Goal: Task Accomplishment & Management: Use online tool/utility

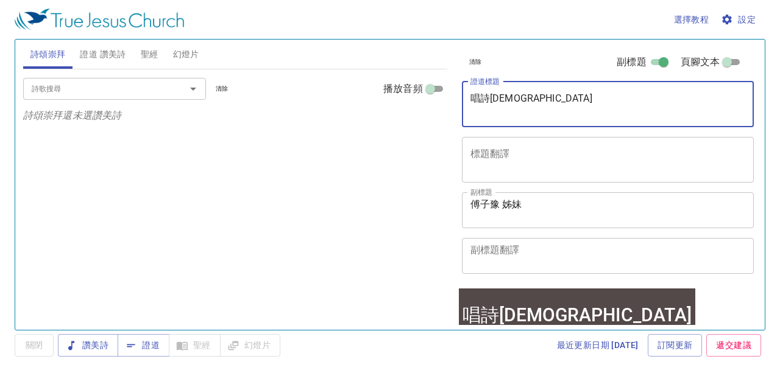
drag, startPoint x: 557, startPoint y: 97, endPoint x: 450, endPoint y: 101, distance: 107.3
click at [448, 101] on div "詩頌崇拜 證道 讚美詩 聖經 幻燈片 詩歌搜尋 詩歌搜尋 清除 播放音頻 詩頌崇拜還未選讚美詩 詩歌搜尋 詩歌搜尋 清除 播放音頻 刪除 322、榮耀歸於天父…" at bounding box center [389, 180] width 743 height 291
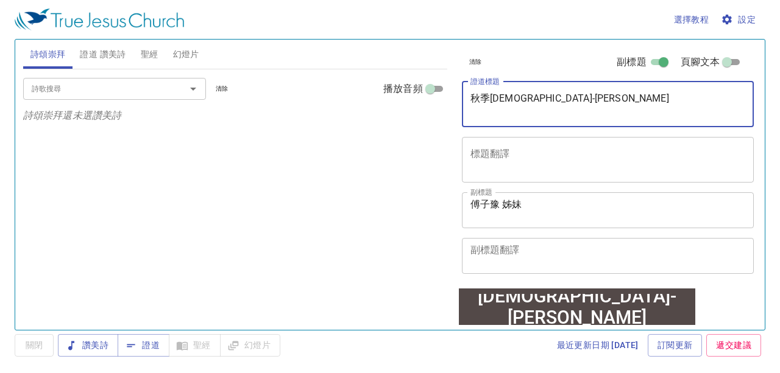
type textarea "秋季[DEMOGRAPHIC_DATA]-[PERSON_NAME]"
click at [448, 17] on span "設定" at bounding box center [739, 19] width 32 height 15
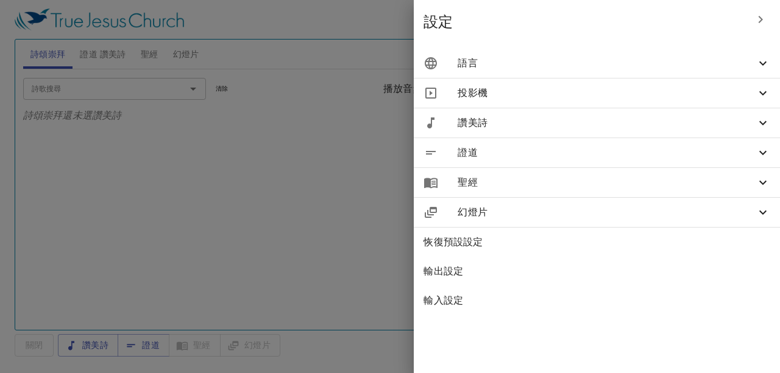
click at [448, 63] on span "語言" at bounding box center [607, 63] width 298 height 15
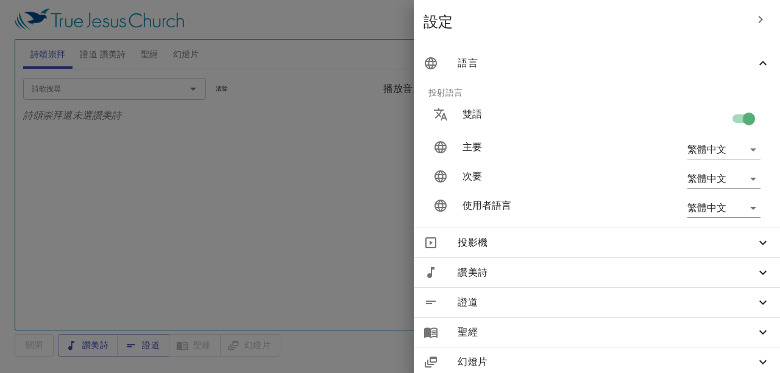
click at [448, 119] on input "checkbox" at bounding box center [748, 121] width 69 height 23
checkbox input "false"
click at [448, 19] on icon "button" at bounding box center [760, 19] width 4 height 7
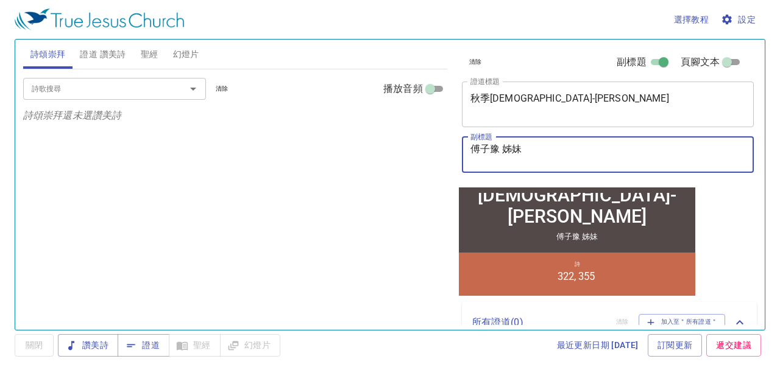
drag, startPoint x: 540, startPoint y: 147, endPoint x: 475, endPoint y: 149, distance: 64.6
click at [448, 149] on textarea "傅子豫 姊妹" at bounding box center [607, 154] width 275 height 23
type textarea "傅"
type textarea "郭建男傳道"
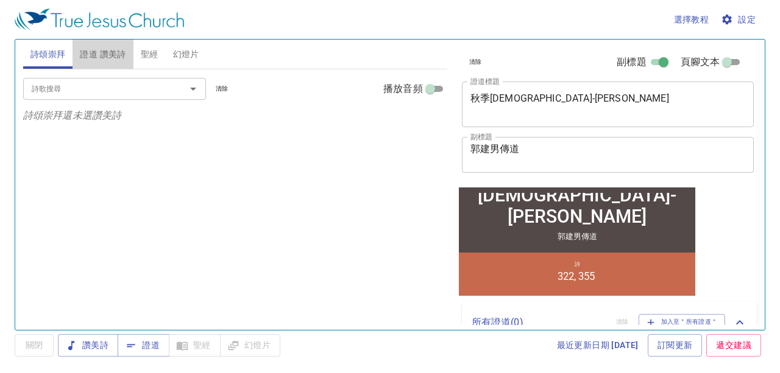
click at [116, 60] on span "證道 讚美詩" at bounding box center [103, 54] width 46 height 15
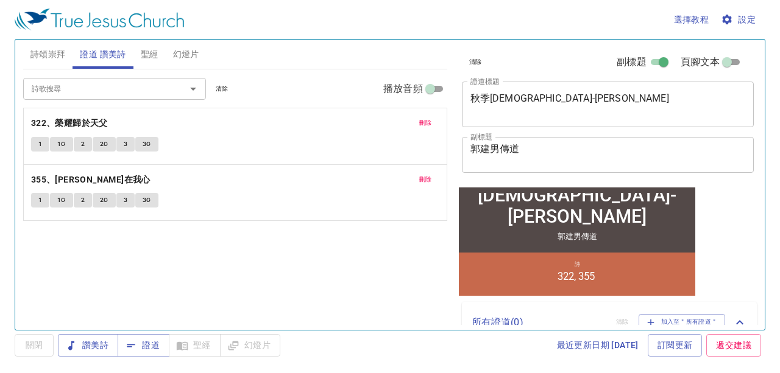
click at [430, 122] on span "刪除" at bounding box center [425, 123] width 13 height 11
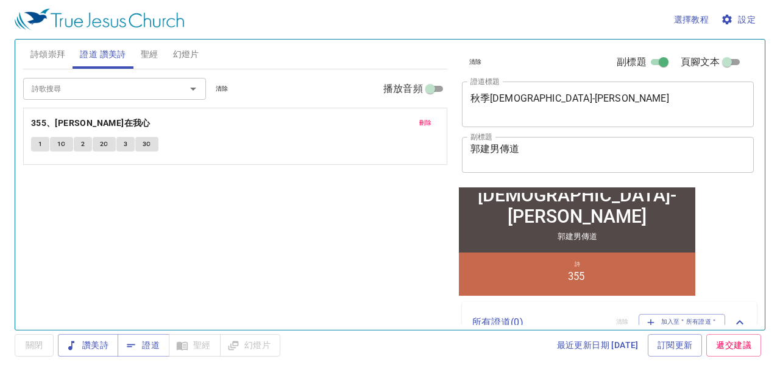
click at [430, 122] on span "刪除" at bounding box center [425, 123] width 13 height 11
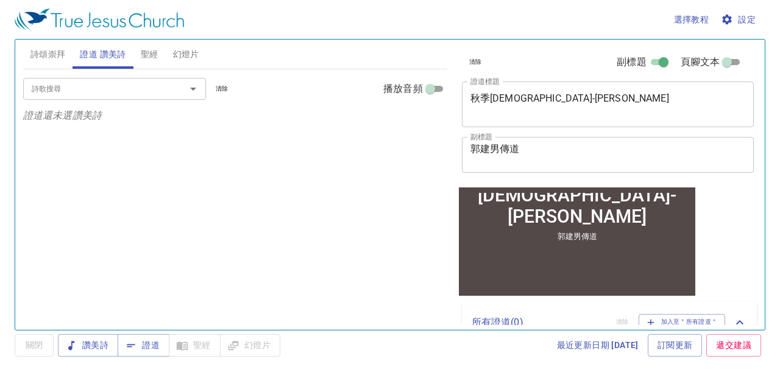
click at [160, 90] on input "詩歌搜尋" at bounding box center [97, 89] width 140 height 14
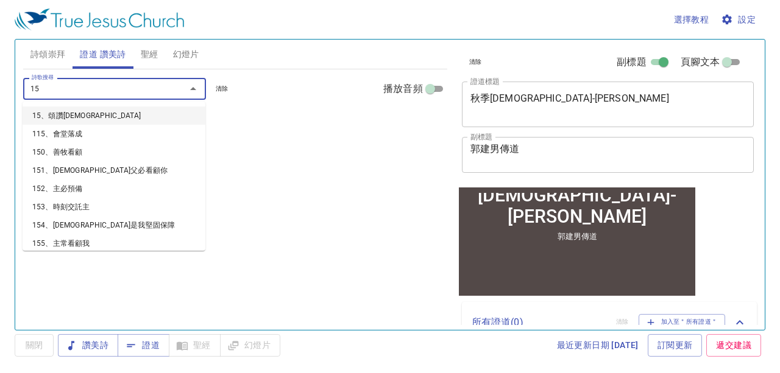
type input "158"
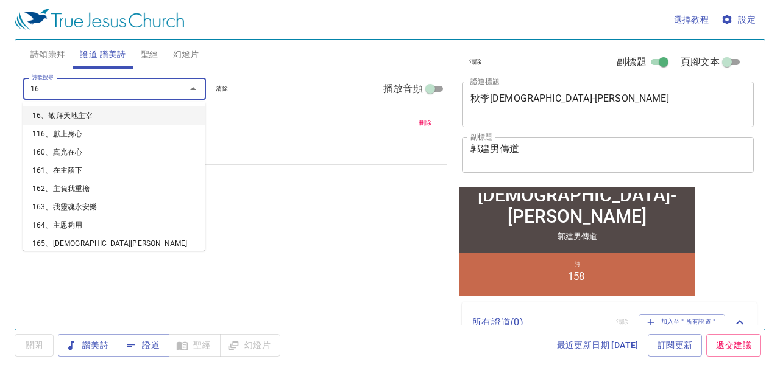
type input "160"
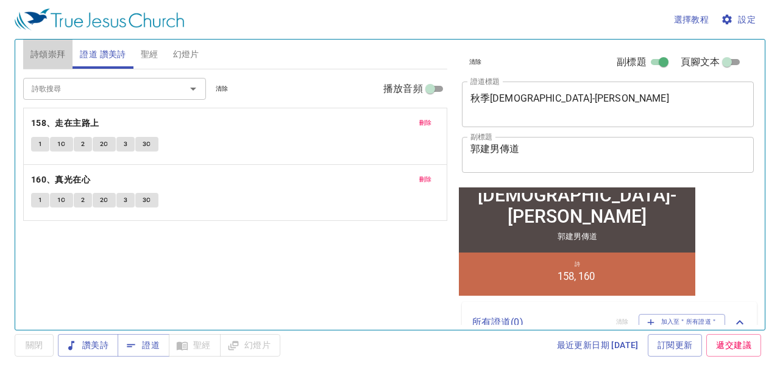
click at [52, 52] on span "詩頌崇拜" at bounding box center [47, 54] width 35 height 15
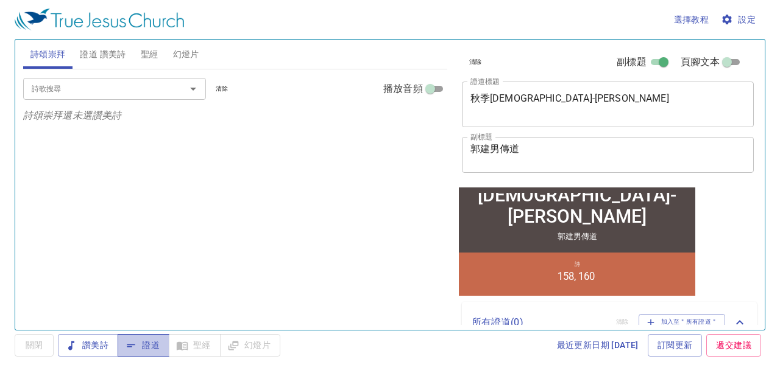
click at [143, 340] on span "證道" at bounding box center [143, 345] width 32 height 15
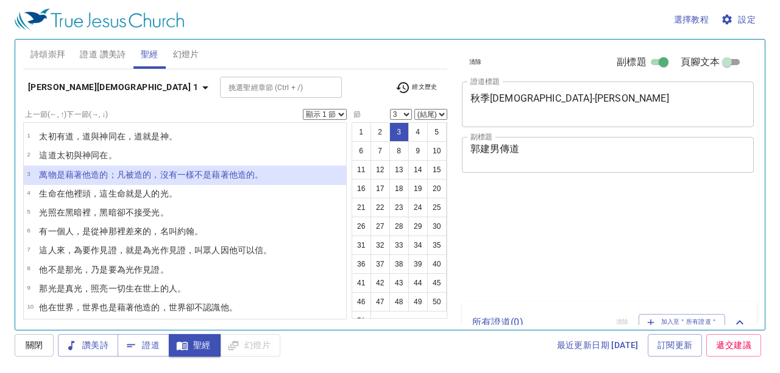
select select "3"
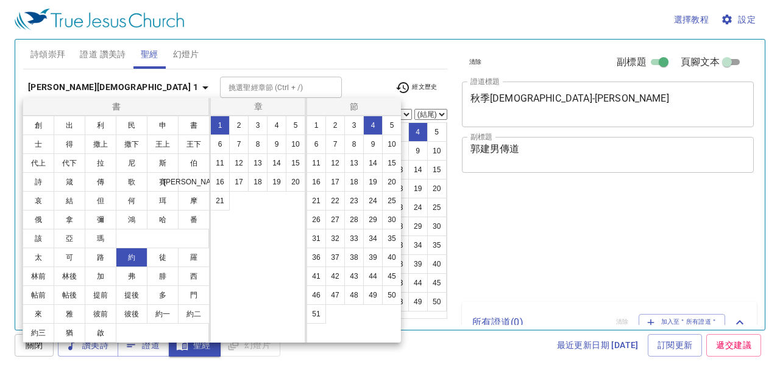
select select "4"
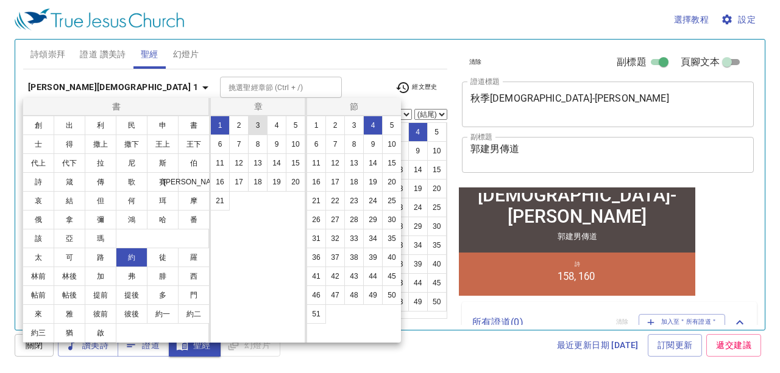
click at [48, 128] on button "創" at bounding box center [39, 125] width 32 height 19
click at [39, 124] on button "創" at bounding box center [39, 125] width 32 height 19
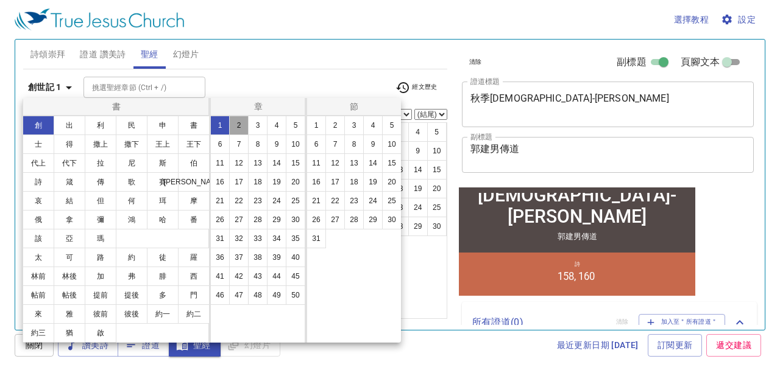
click at [237, 127] on button "2" at bounding box center [238, 125] width 19 height 19
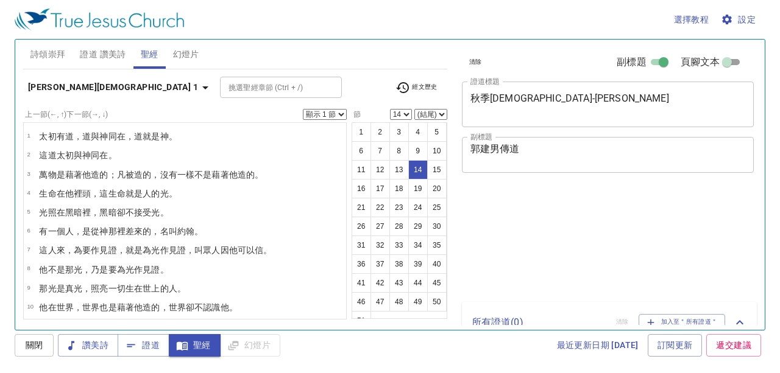
select select "14"
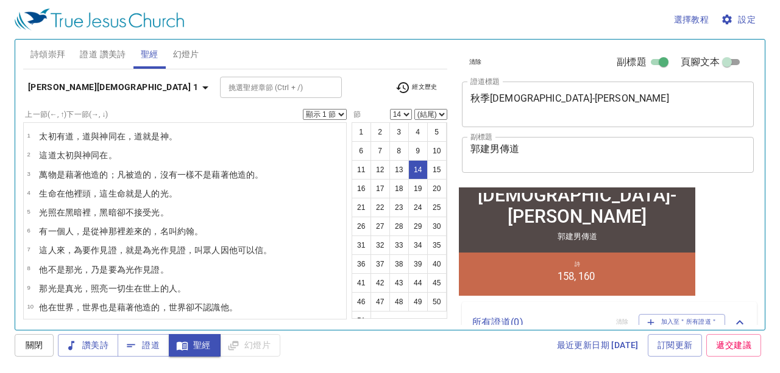
scroll to position [182, 0]
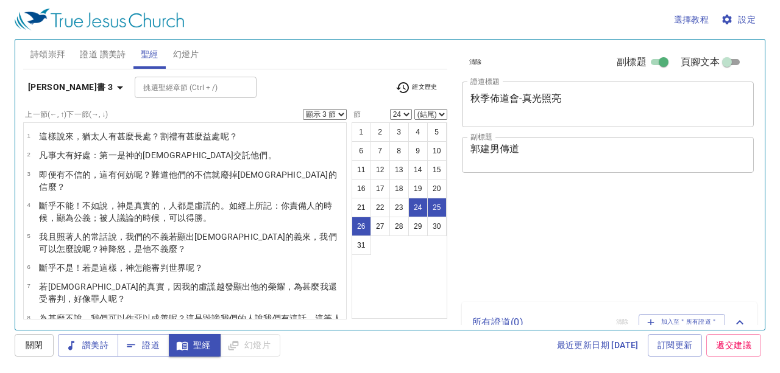
select select "3"
select select "24"
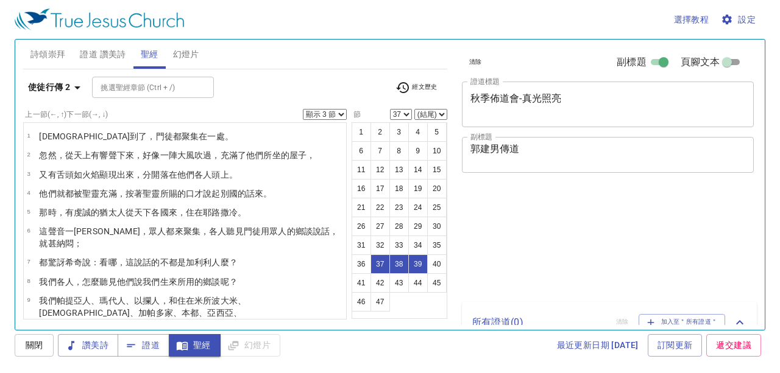
select select "3"
select select "37"
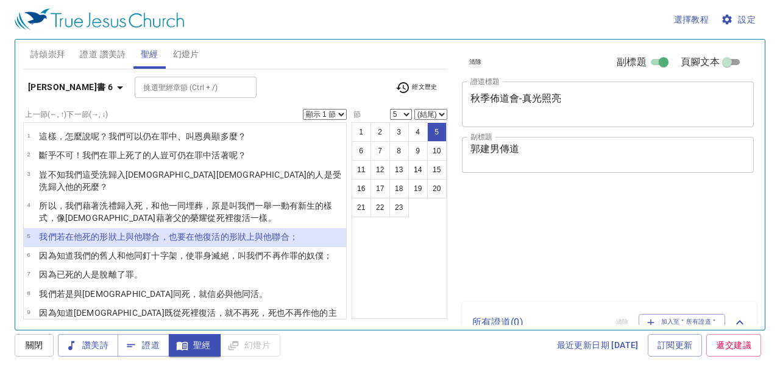
select select "5"
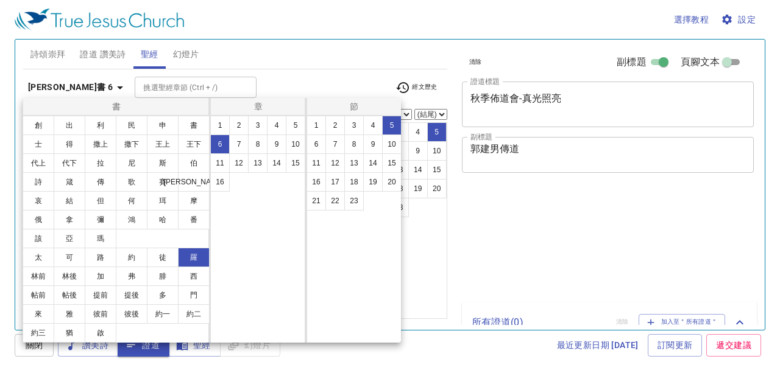
select select "5"
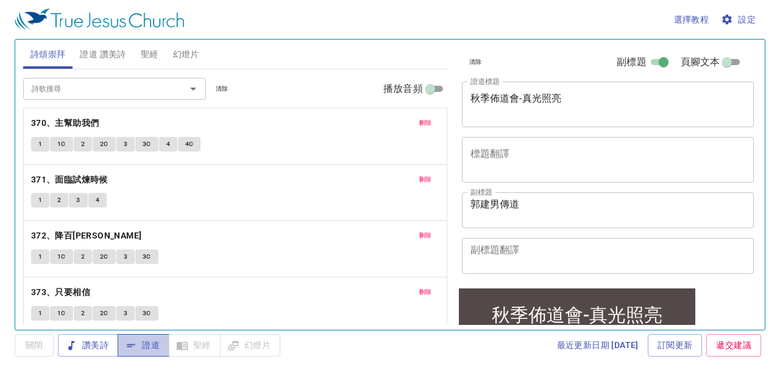
click at [161, 346] on button "證道" at bounding box center [144, 345] width 52 height 23
